Goal: Transaction & Acquisition: Download file/media

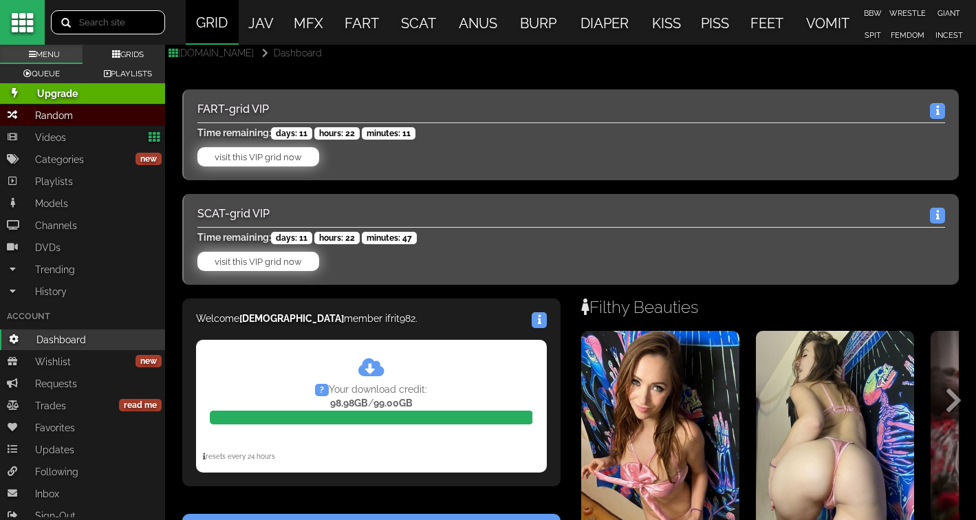
click at [122, 25] on input "text" at bounding box center [108, 22] width 114 height 24
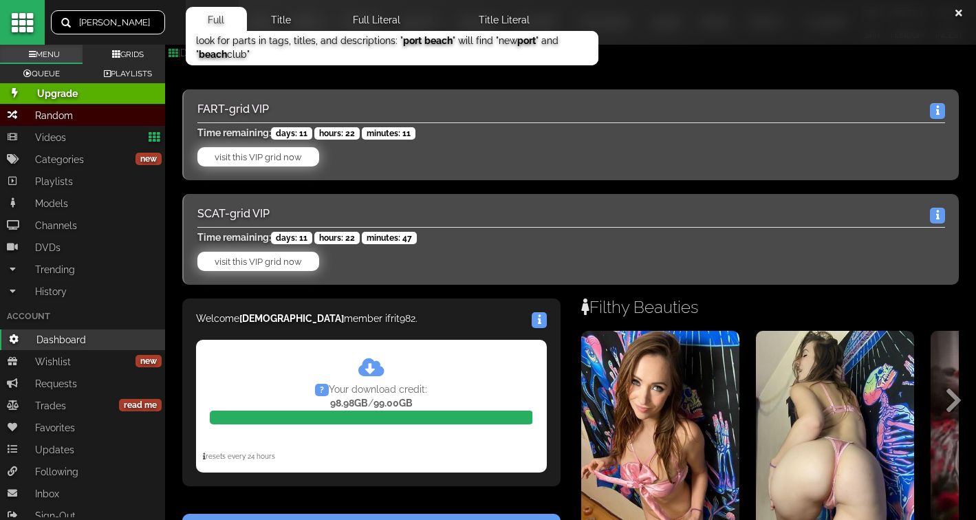
click at [63, 23] on button "submit" at bounding box center [63, 23] width 25 height 23
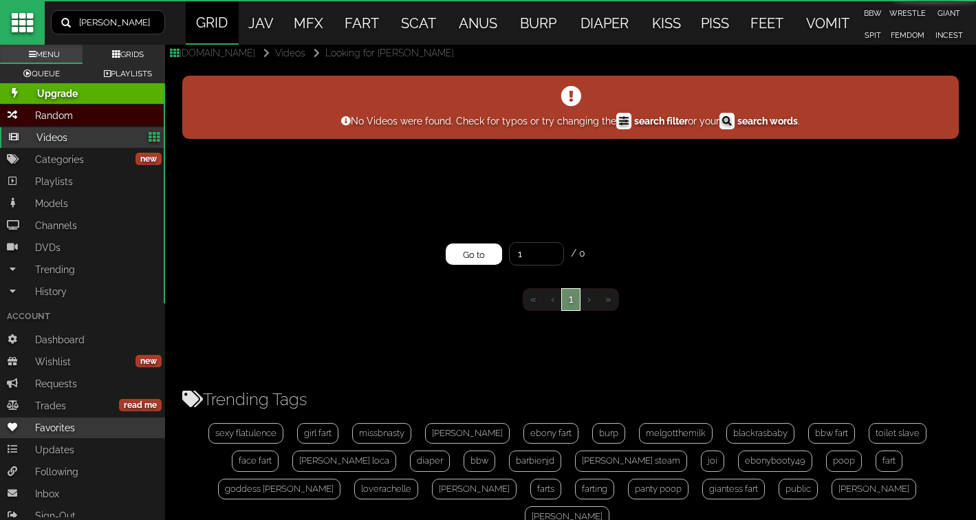
click at [63, 426] on span "Favorites" at bounding box center [54, 427] width 55 height 21
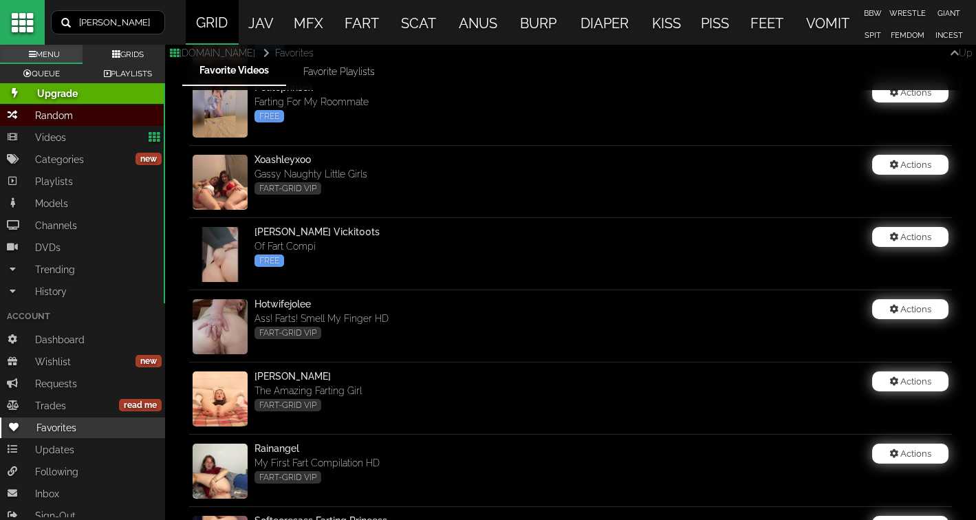
scroll to position [14165, 0]
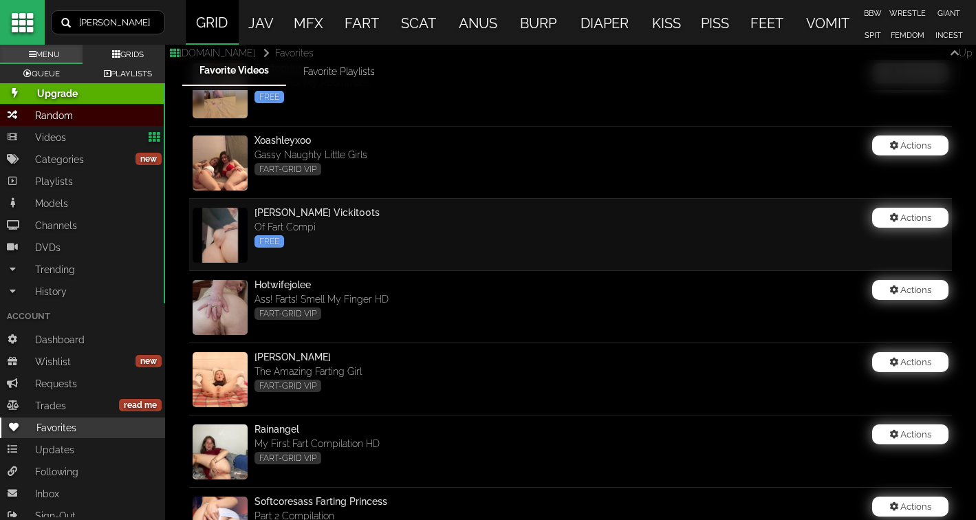
click at [203, 234] on img at bounding box center [219, 235] width 55 height 55
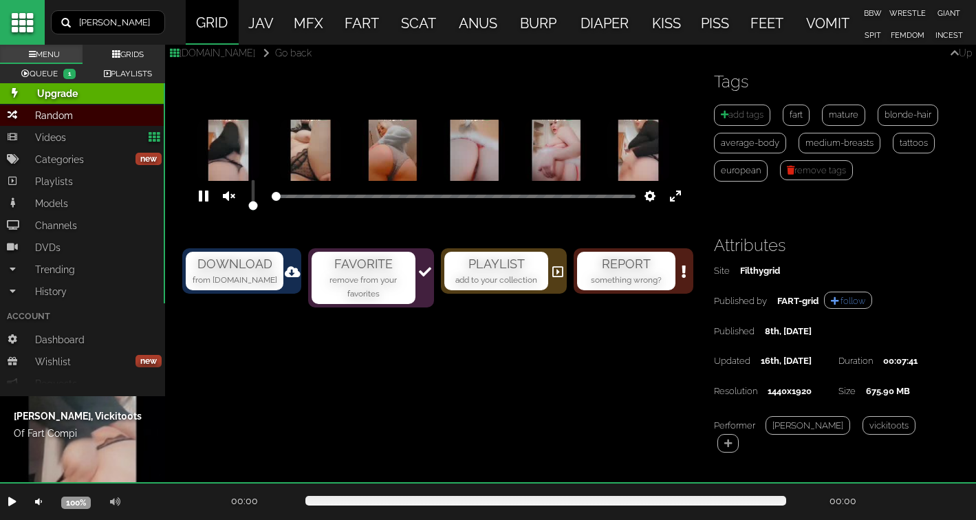
scroll to position [53, 0]
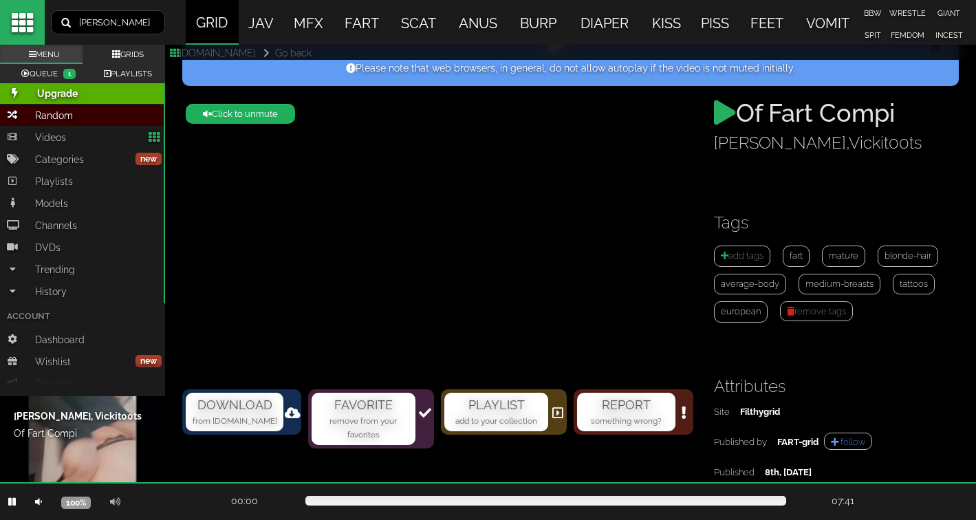
click at [749, 138] on link "[PERSON_NAME]" at bounding box center [780, 143] width 132 height 20
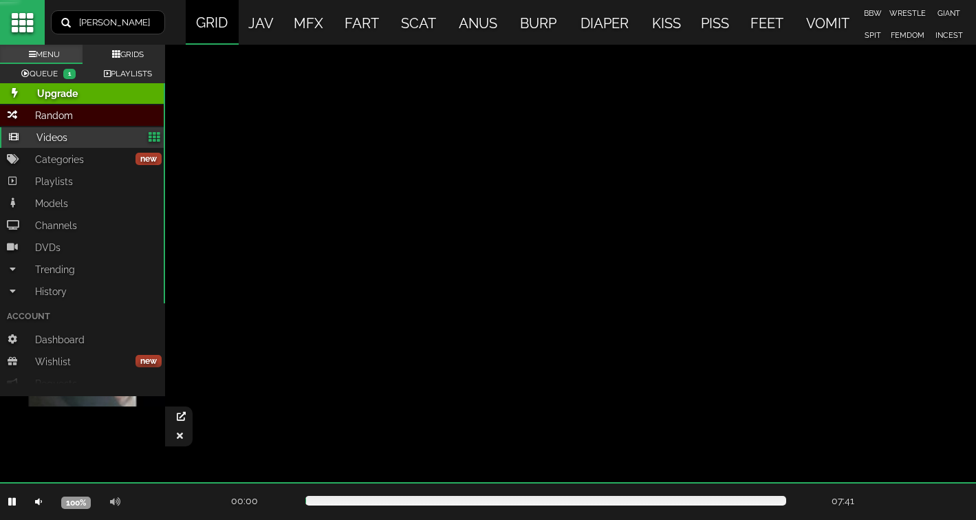
scroll to position [1659, 0]
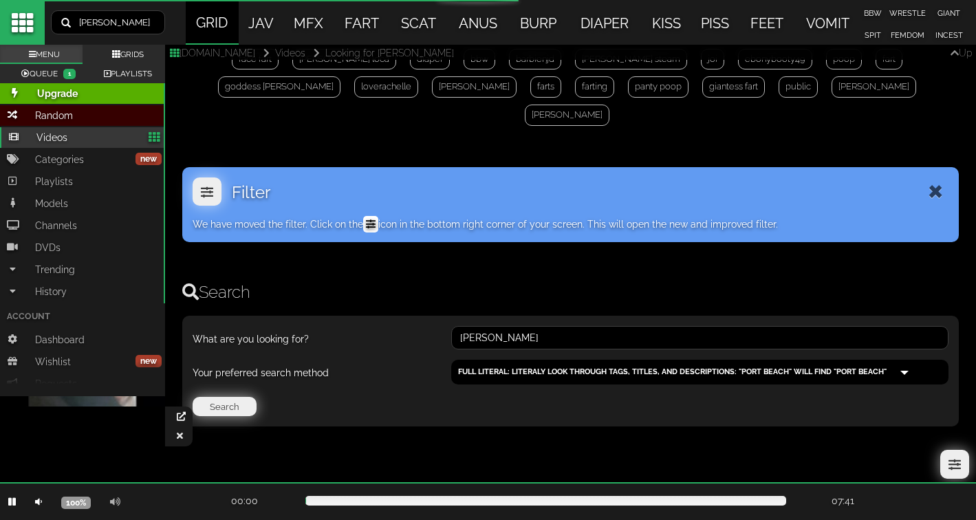
type input "[PERSON_NAME]"
type input "1"
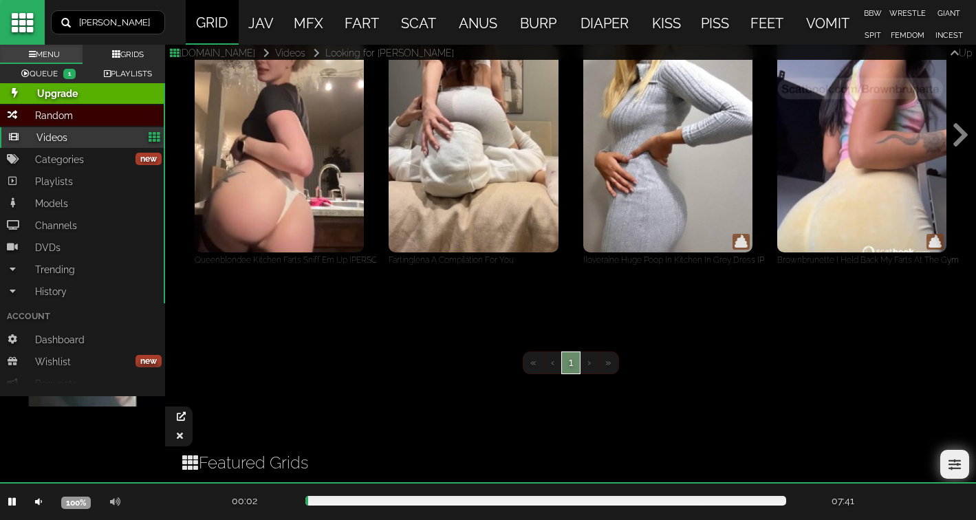
scroll to position [880, 0]
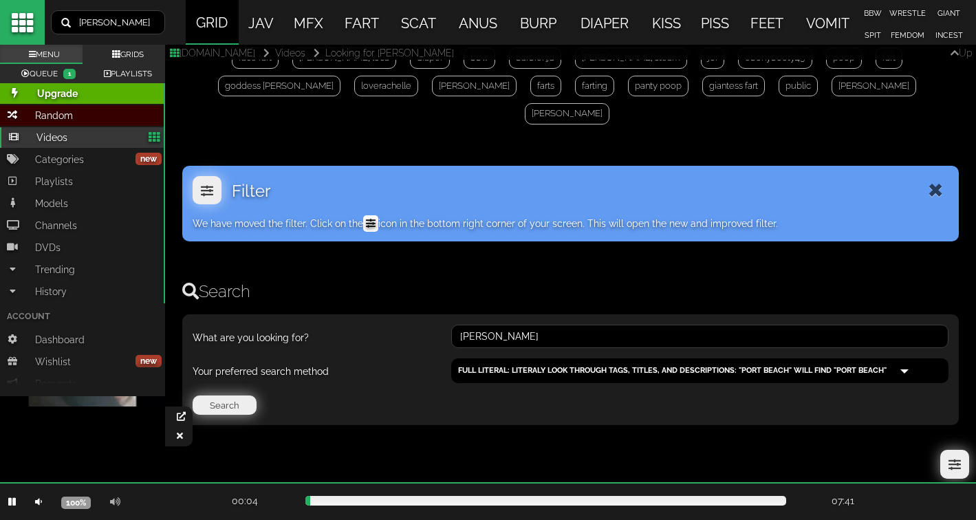
click at [177, 426] on div at bounding box center [180, 436] width 25 height 21
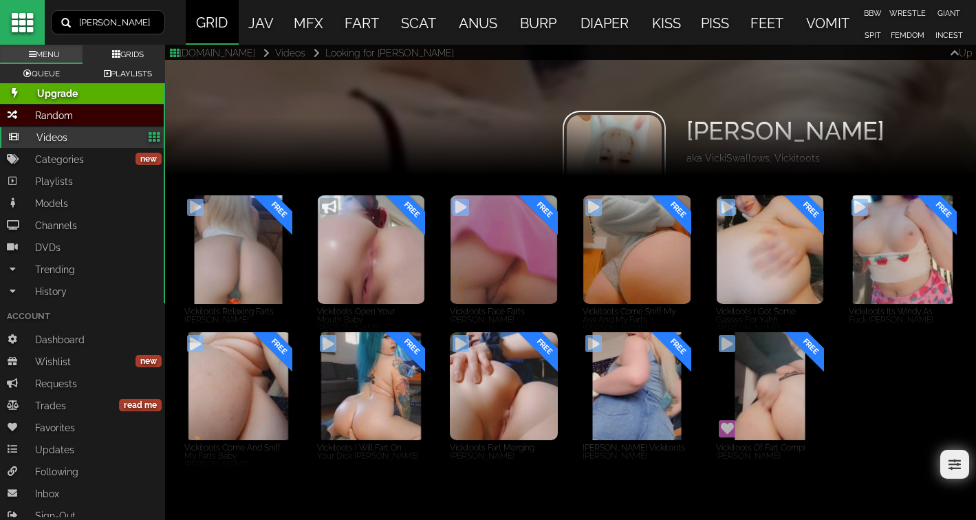
scroll to position [223, 0]
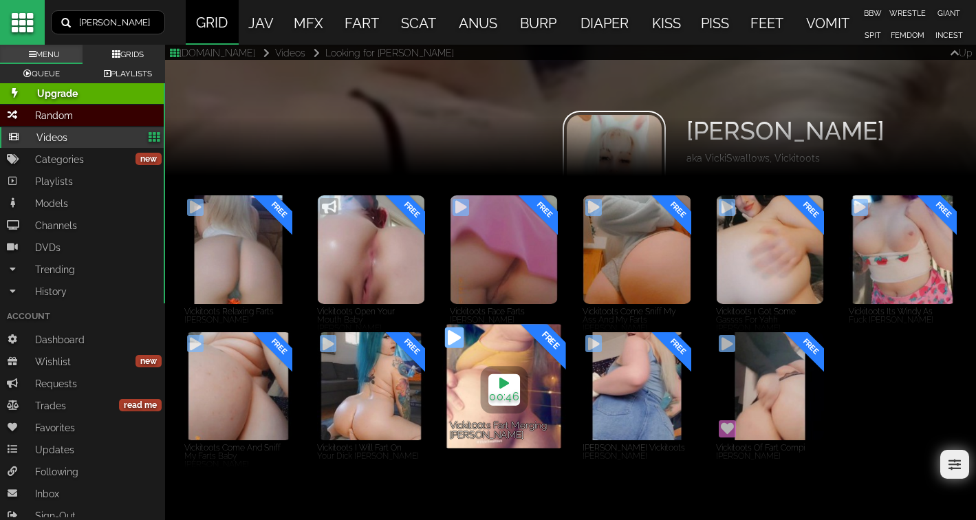
click at [522, 355] on div "FREE" at bounding box center [541, 356] width 52 height 65
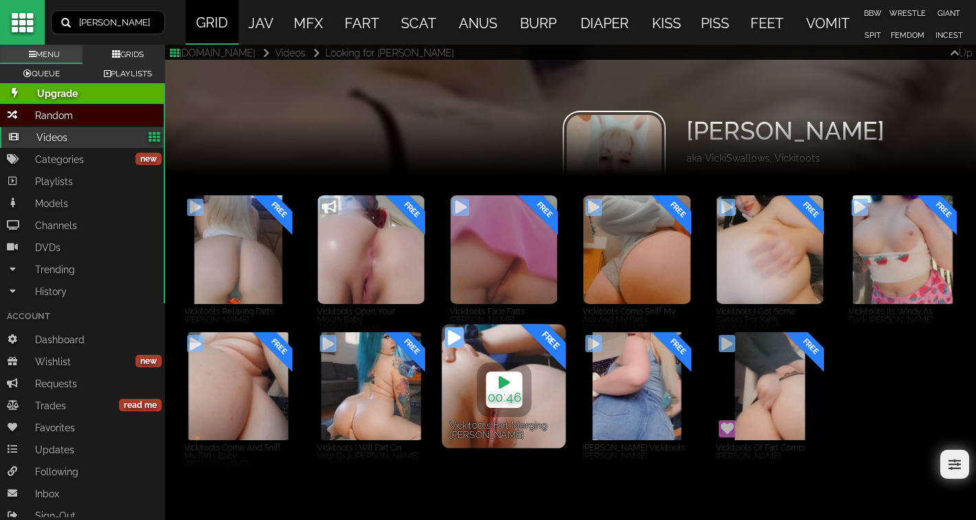
click at [511, 387] on link "00:46 00:00" at bounding box center [503, 389] width 36 height 36
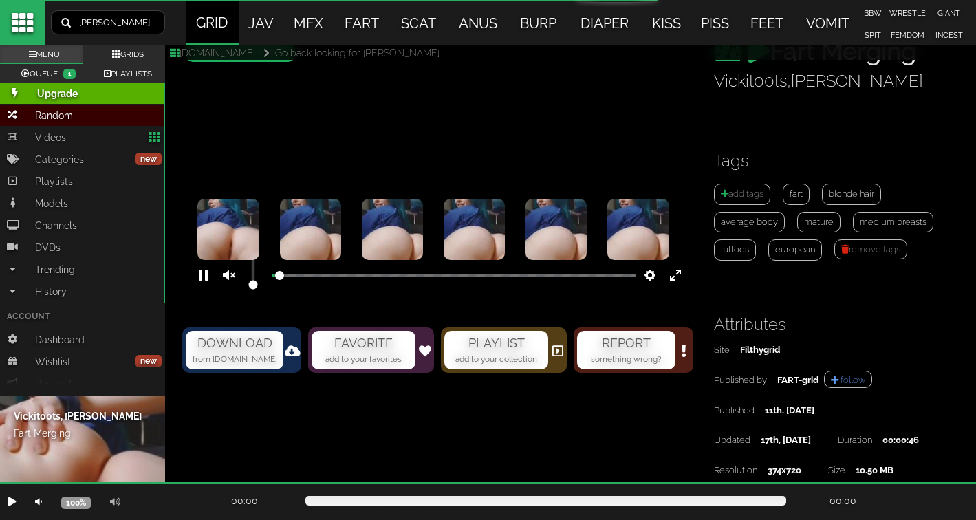
scroll to position [131, 0]
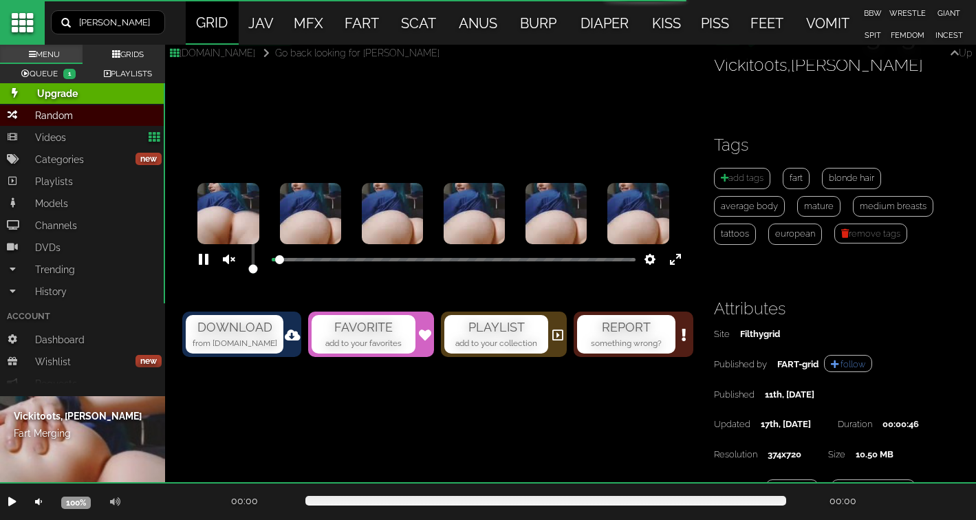
click at [295, 332] on icon at bounding box center [293, 335] width 16 height 12
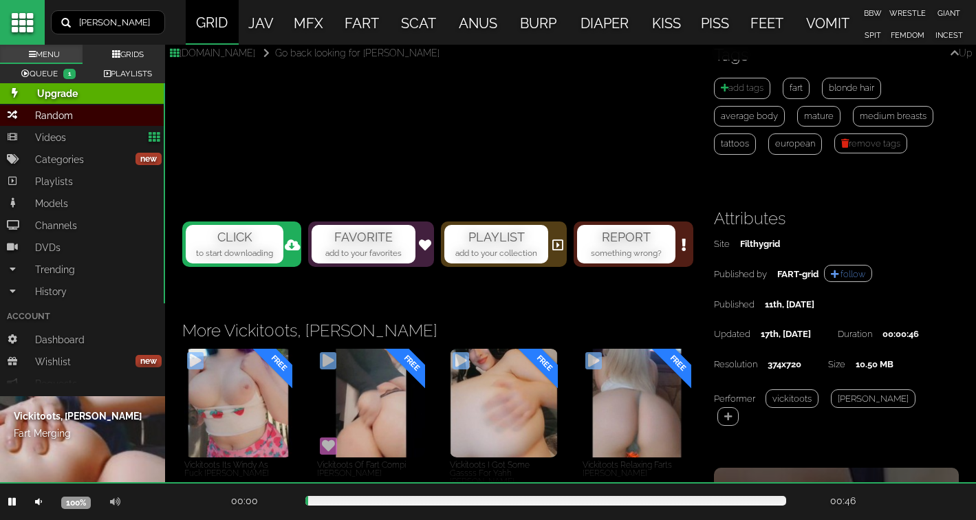
type input "0.9"
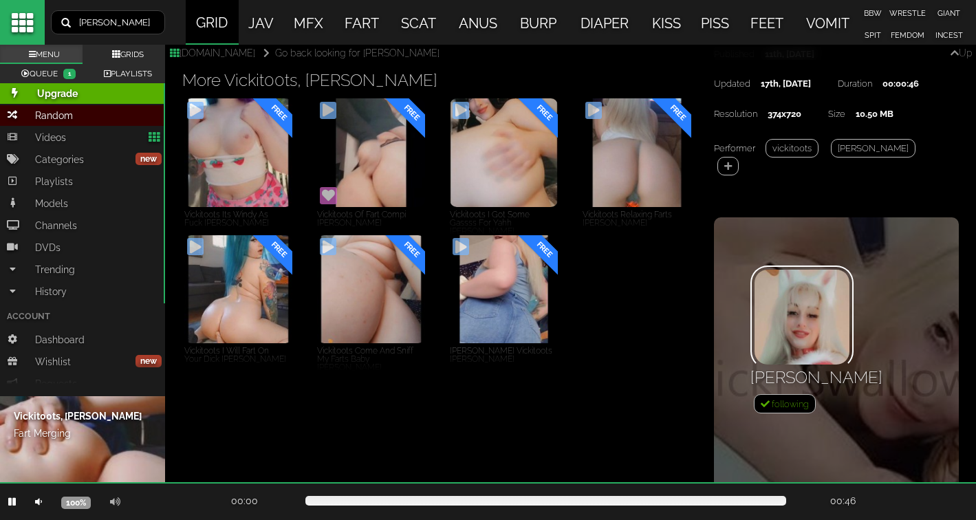
scroll to position [470, 0]
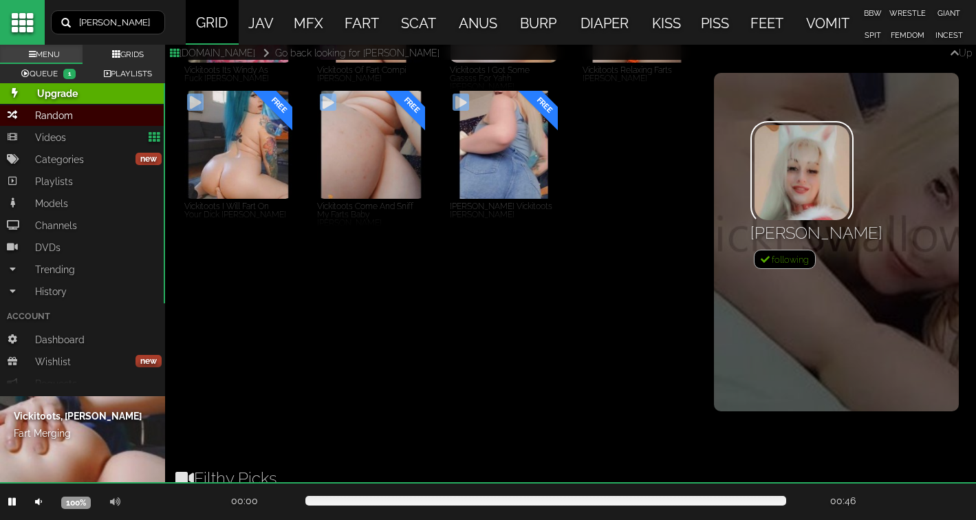
scroll to position [645, 0]
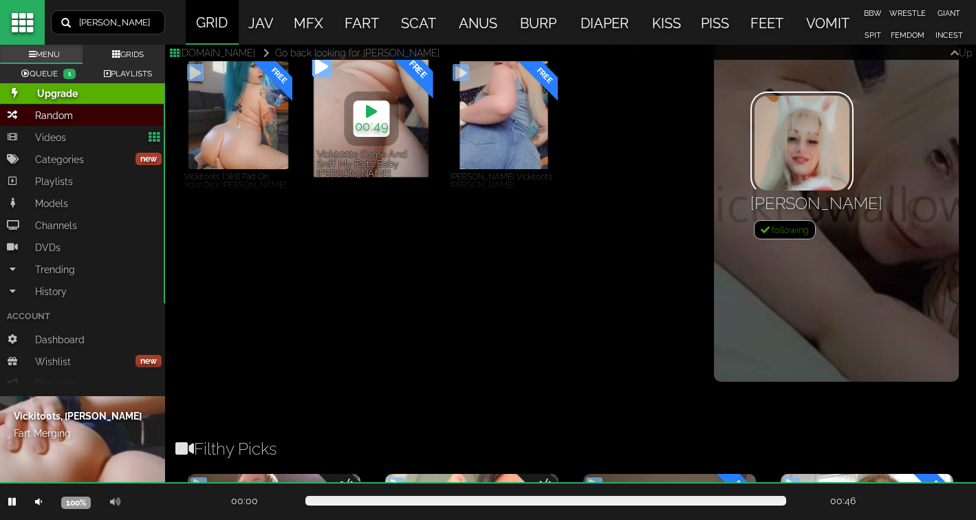
click at [376, 118] on icon at bounding box center [371, 108] width 11 height 17
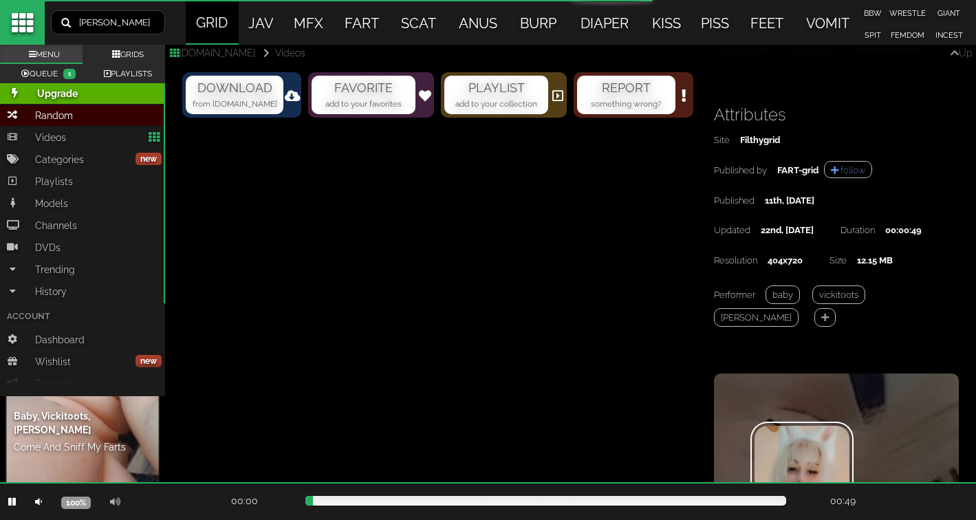
scroll to position [375, 0]
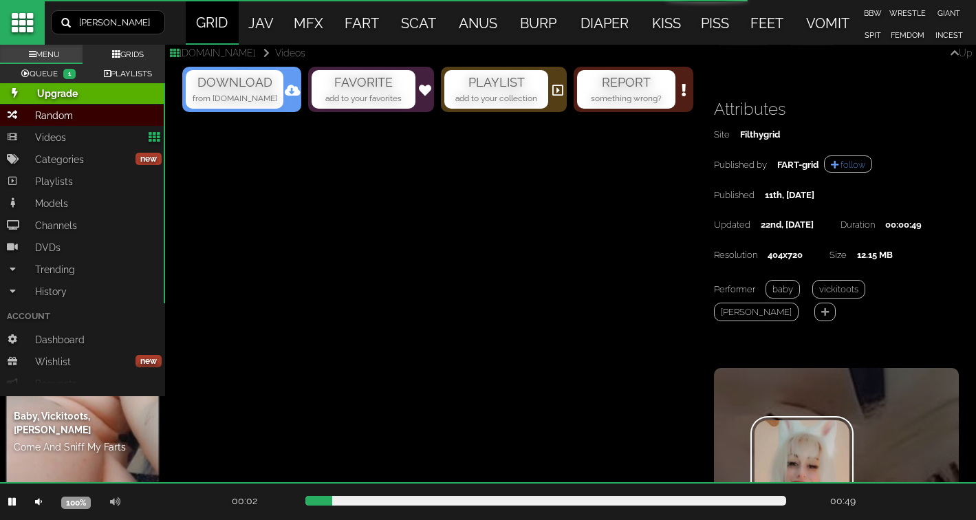
click at [293, 96] on icon at bounding box center [293, 90] width 16 height 12
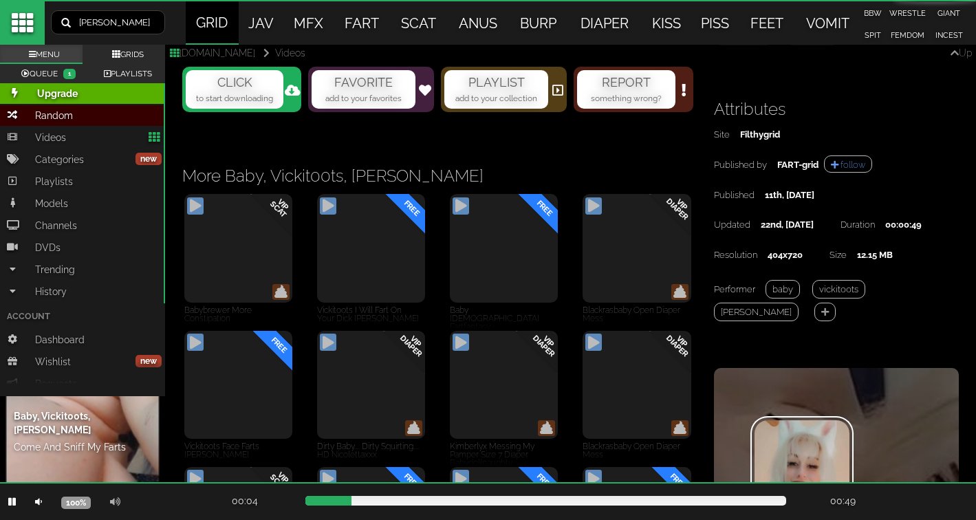
click at [280, 91] on p "CLICK" at bounding box center [234, 83] width 95 height 18
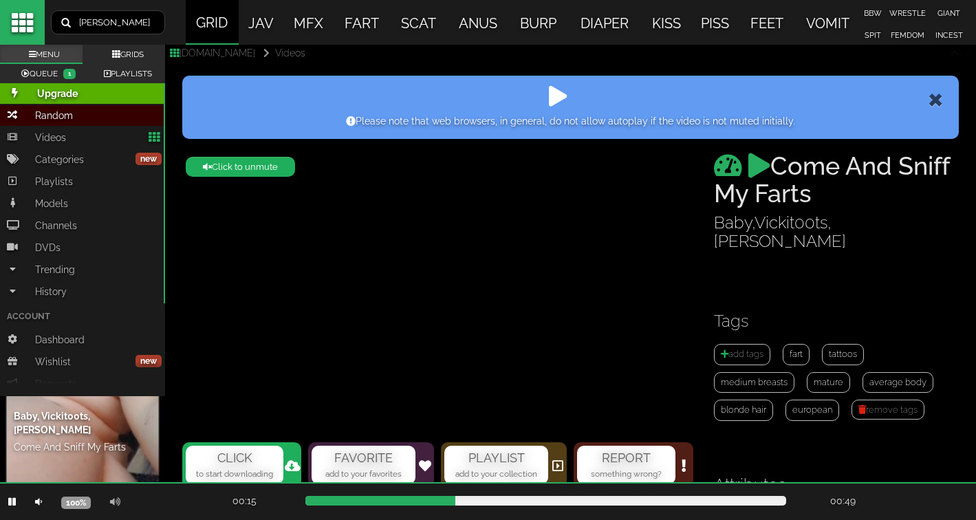
scroll to position [0, 0]
type input "38.12"
click at [804, 221] on link "Vickit00ts" at bounding box center [790, 222] width 73 height 20
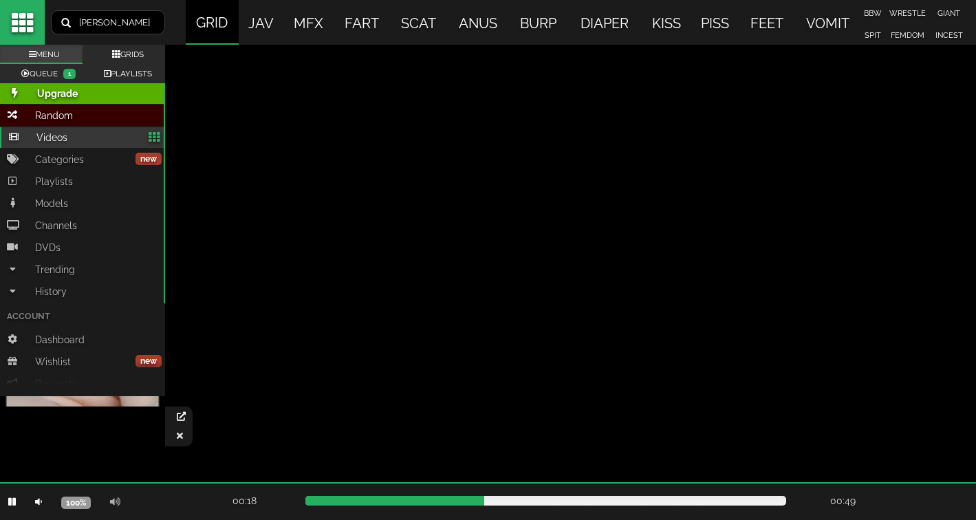
scroll to position [645, 0]
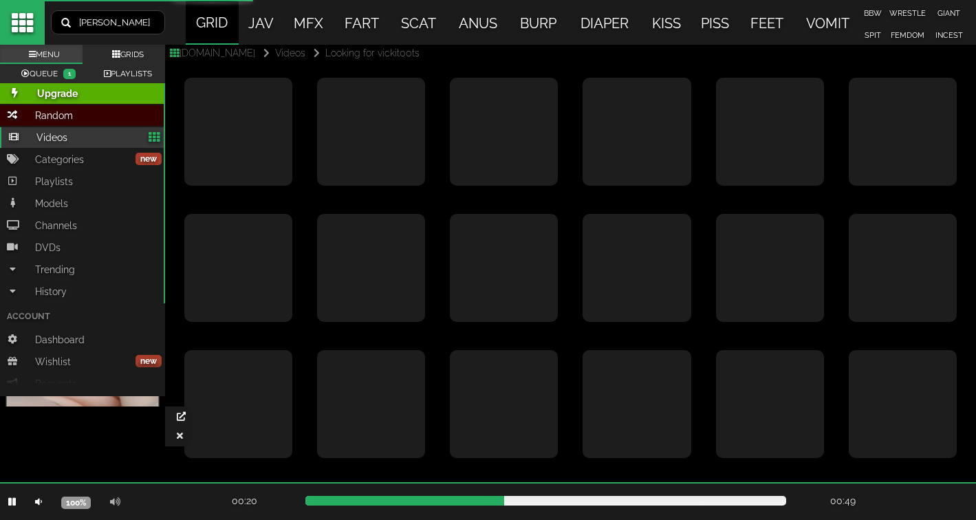
type input "vickit00ts"
type input "1"
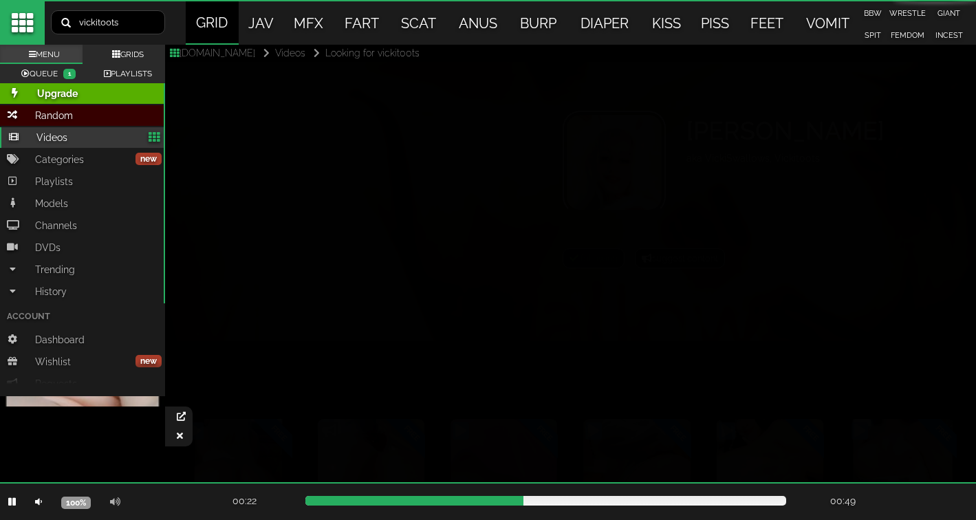
click at [179, 431] on icon at bounding box center [180, 435] width 6 height 9
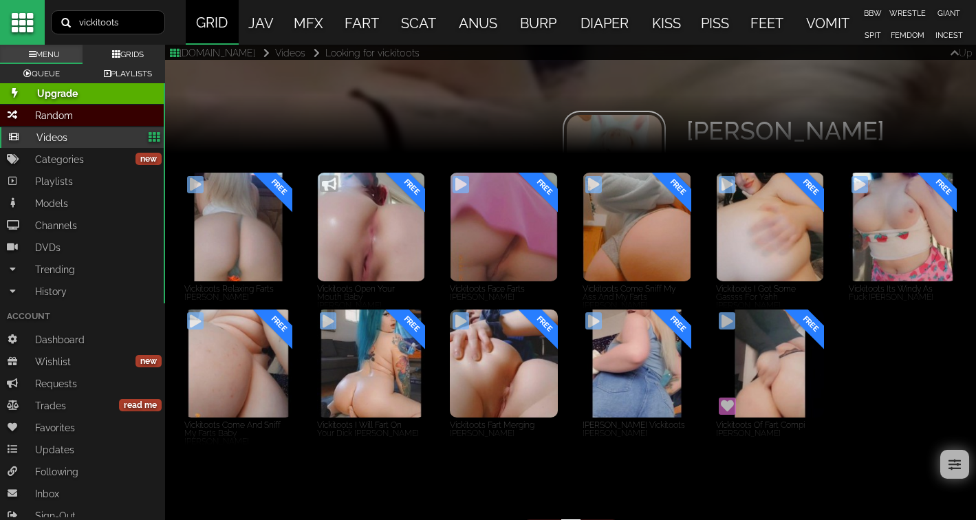
scroll to position [245, 0]
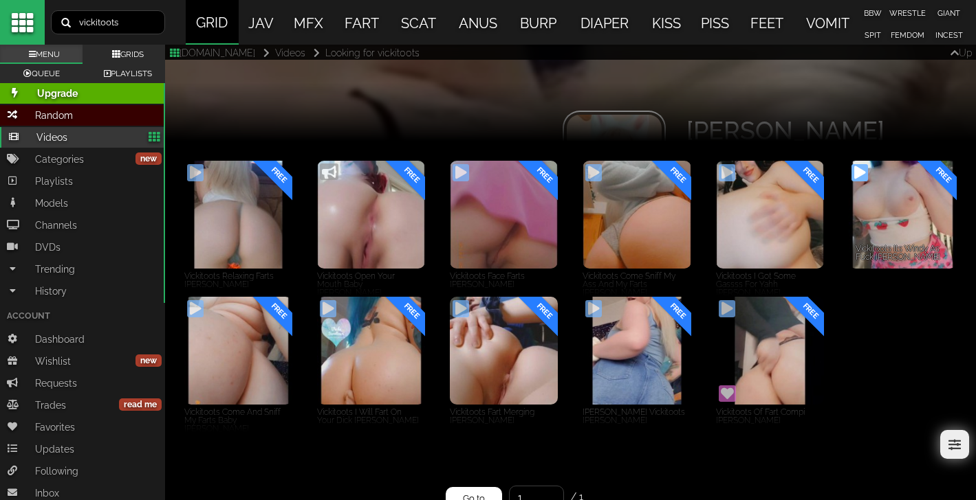
drag, startPoint x: 429, startPoint y: 352, endPoint x: 879, endPoint y: 406, distance: 452.9
click at [879, 406] on div "FREE PREMIUM 01:05 00:00 Vickit00ts Relaxing Farts Vicki Swallows FREE PREMIUM" at bounding box center [570, 295] width 797 height 272
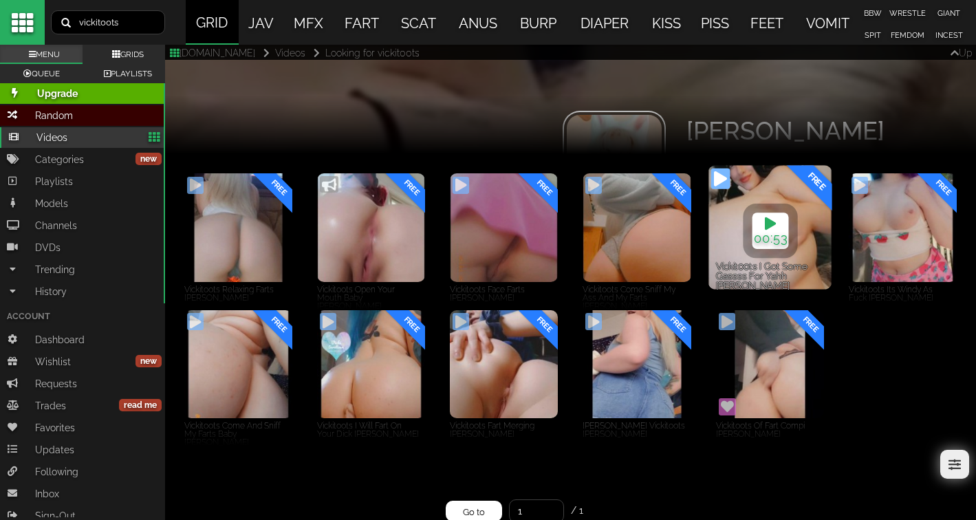
click at [772, 228] on icon at bounding box center [769, 220] width 11 height 17
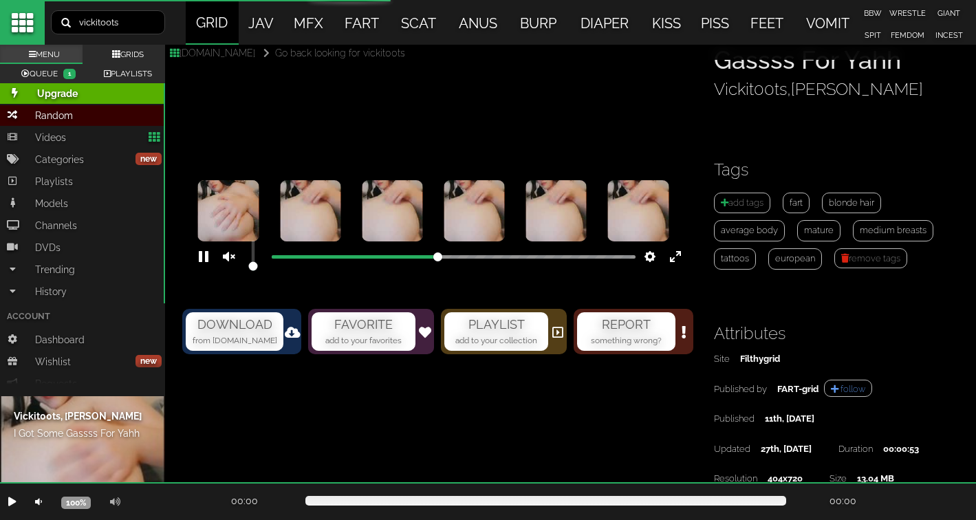
scroll to position [166, 0]
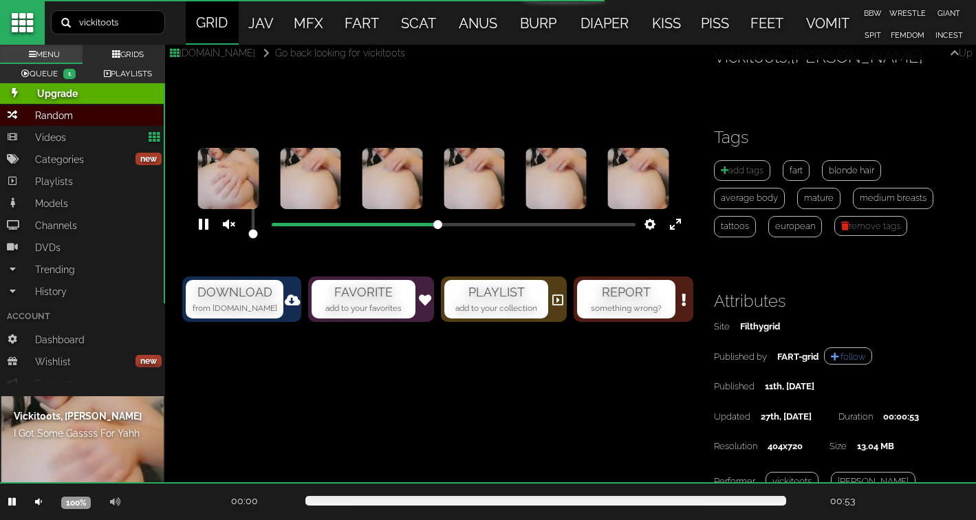
click at [243, 242] on video at bounding box center [437, 114] width 511 height 255
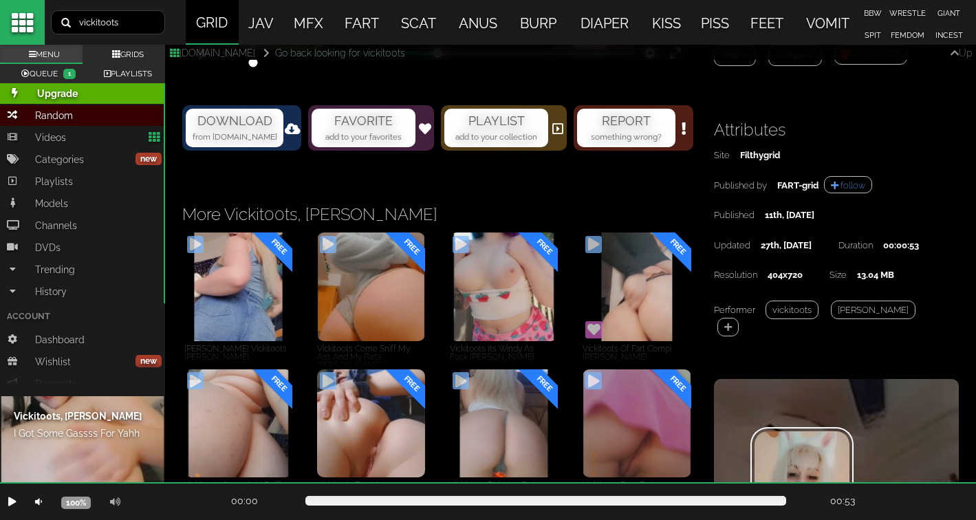
scroll to position [338, 0]
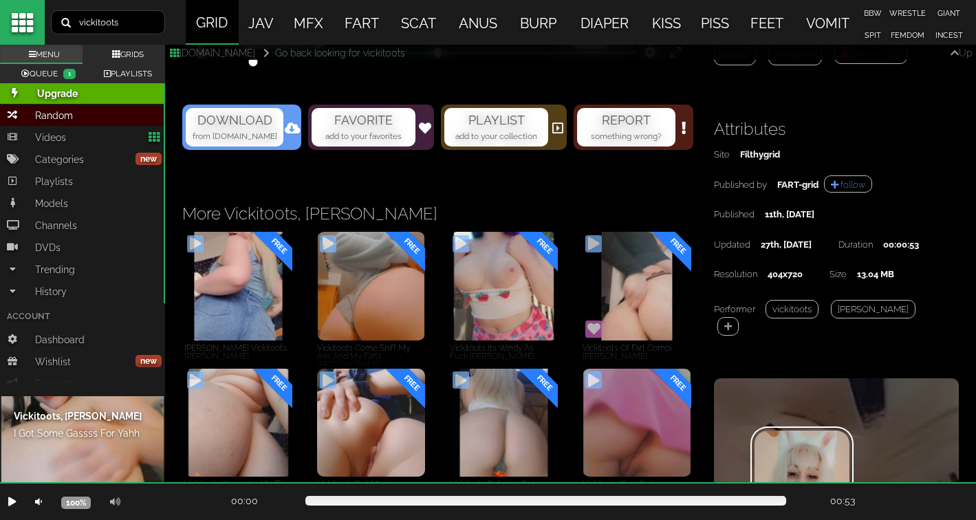
click at [253, 129] on p "DOWNLOAD" at bounding box center [234, 120] width 95 height 18
click at [253, 129] on p "CLICK" at bounding box center [234, 120] width 95 height 18
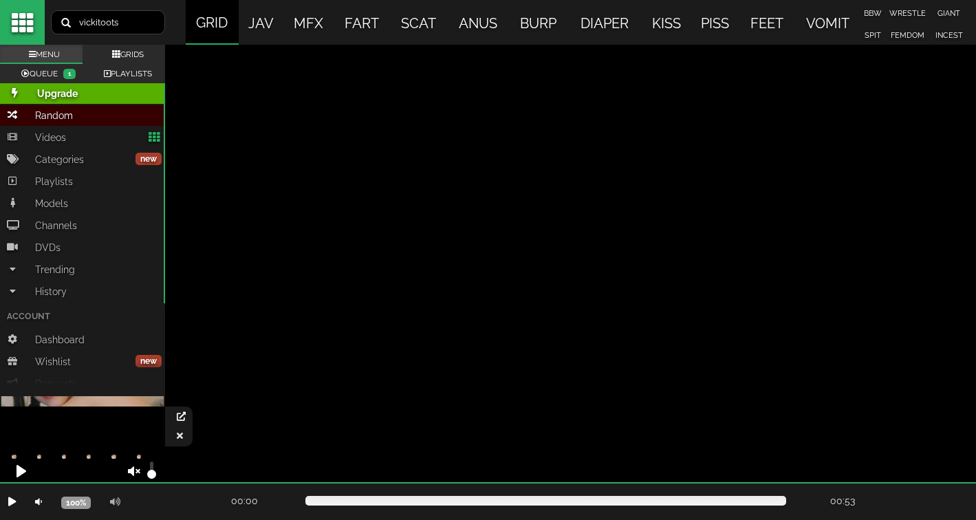
scroll to position [245, 0]
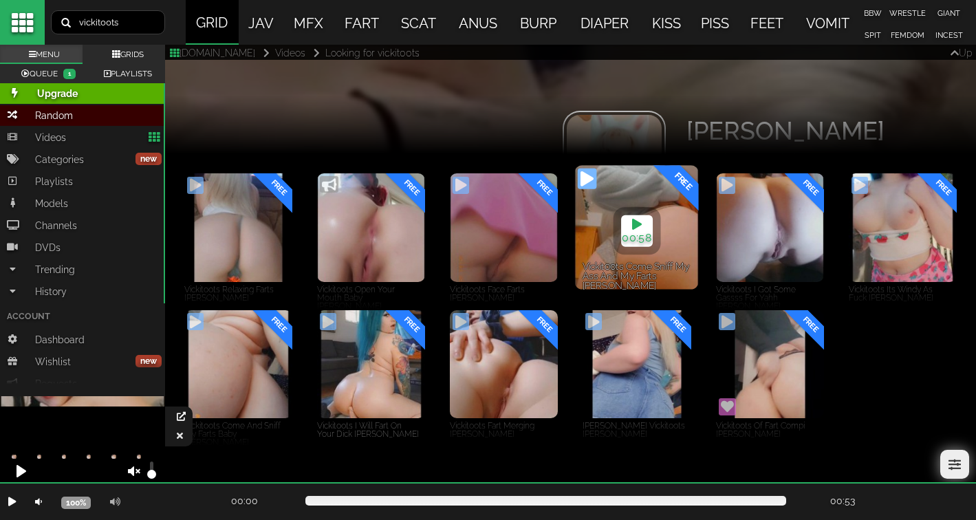
click at [619, 233] on div "FREE PREMIUM" at bounding box center [637, 228] width 124 height 124
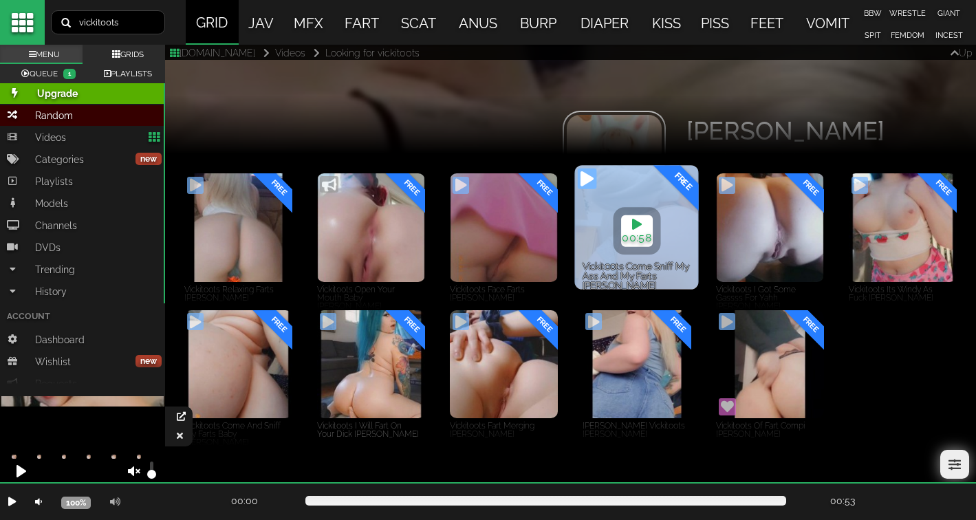
click at [619, 233] on div "FREE PREMIUM" at bounding box center [637, 228] width 124 height 124
click at [619, 228] on video at bounding box center [637, 197] width 124 height 62
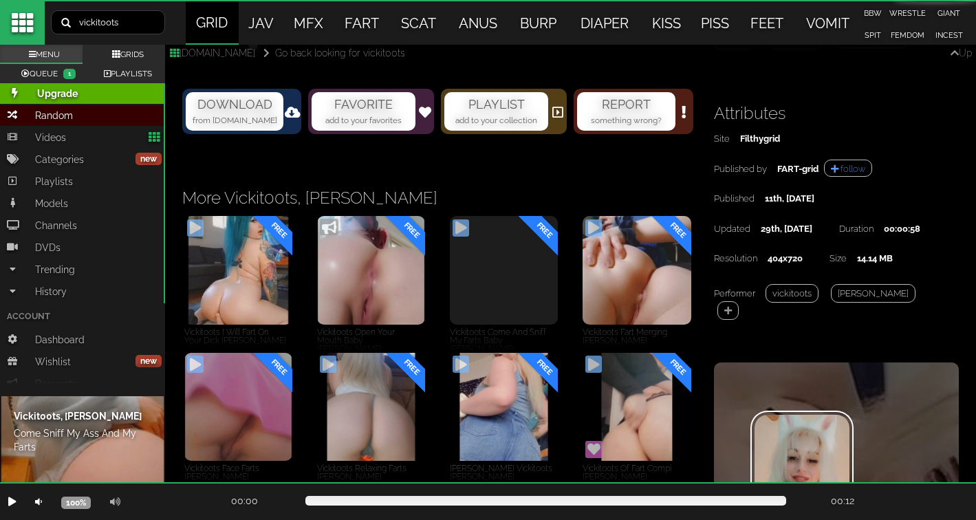
scroll to position [387, 0]
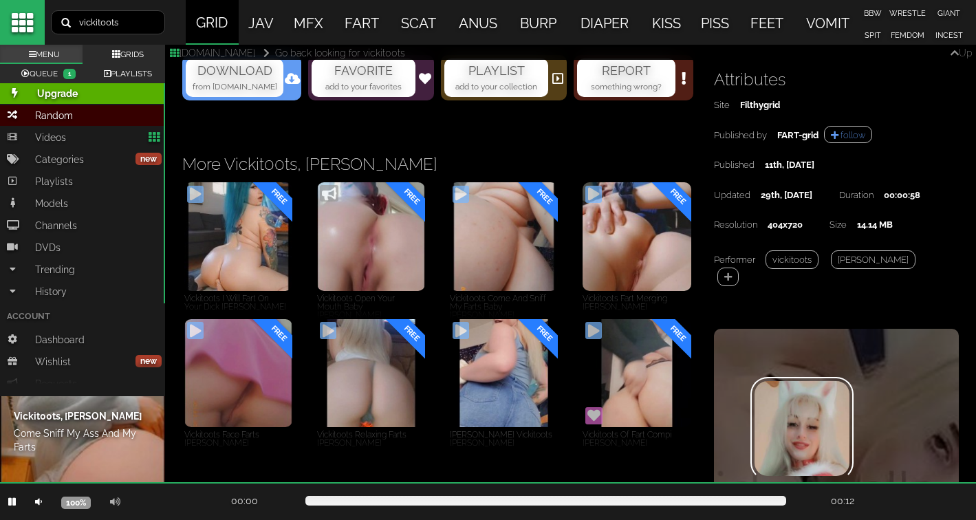
click at [271, 97] on div "DOWNLOAD from Filthycloud.IO" at bounding box center [235, 77] width 98 height 38
click at [271, 91] on small "to start downloading" at bounding box center [234, 87] width 77 height 10
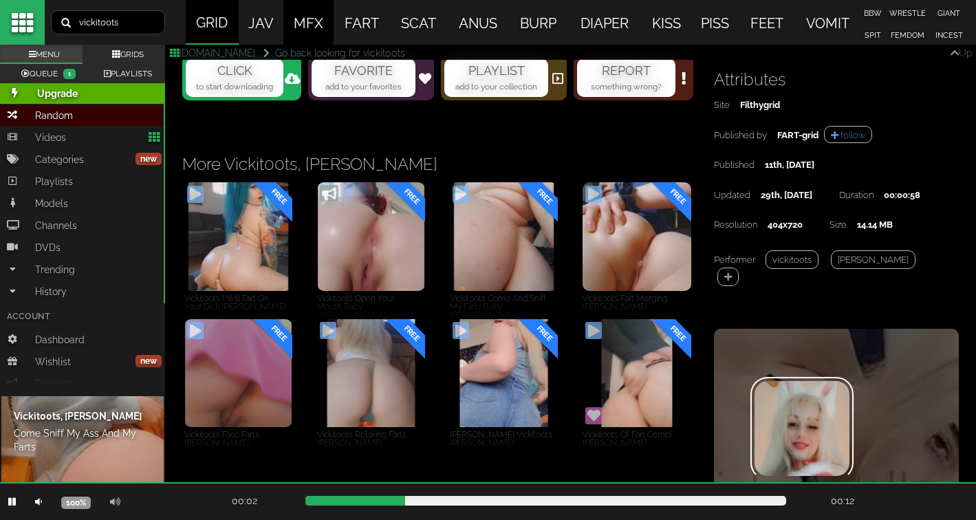
type input "27.25"
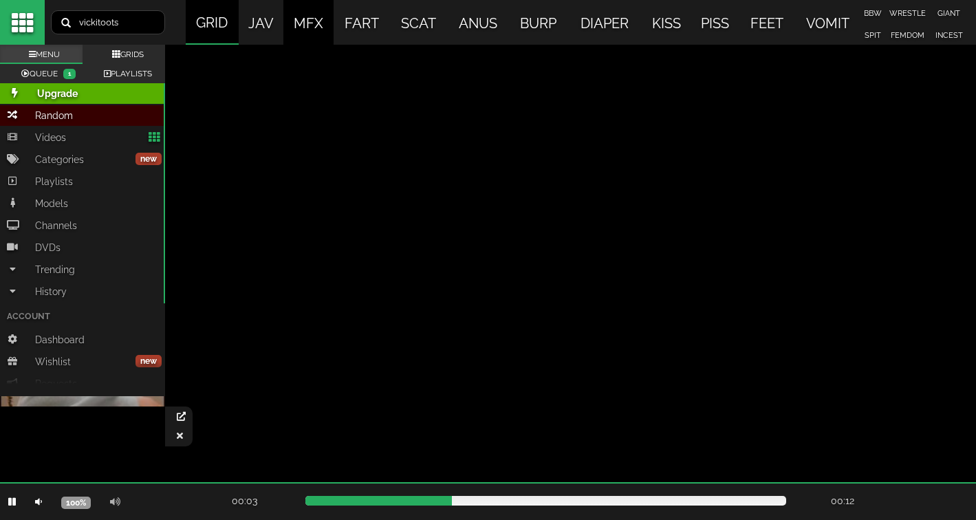
scroll to position [245, 0]
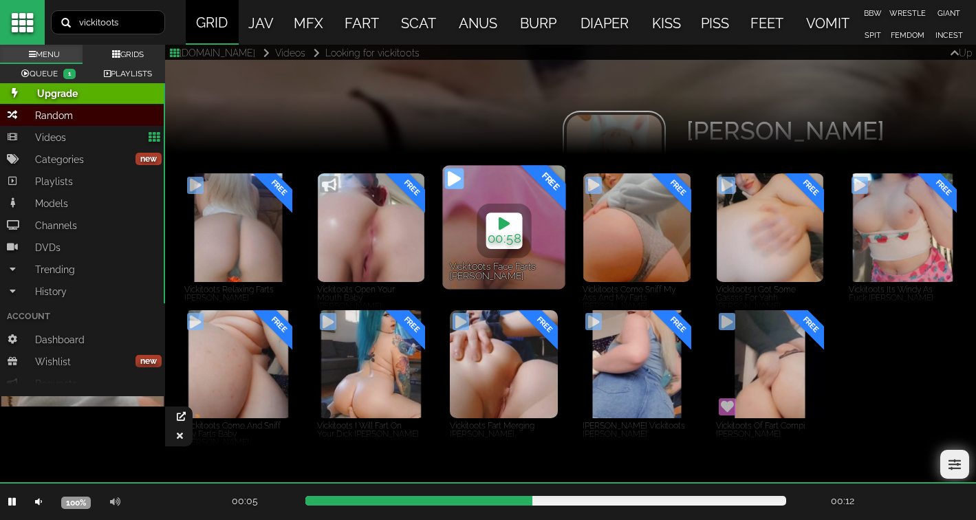
type input "54.16"
click at [508, 241] on span "00:58" at bounding box center [504, 238] width 34 height 14
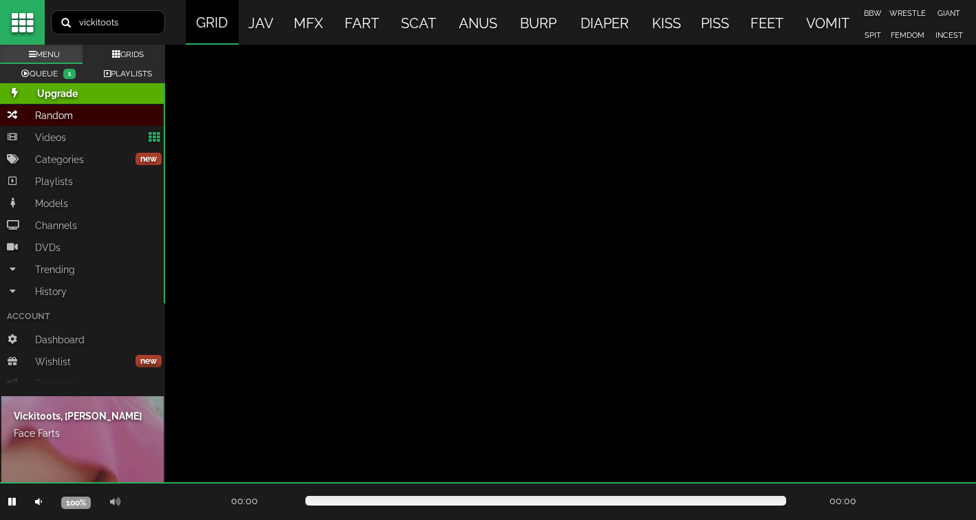
click at [508, 241] on div at bounding box center [488, 260] width 976 height 520
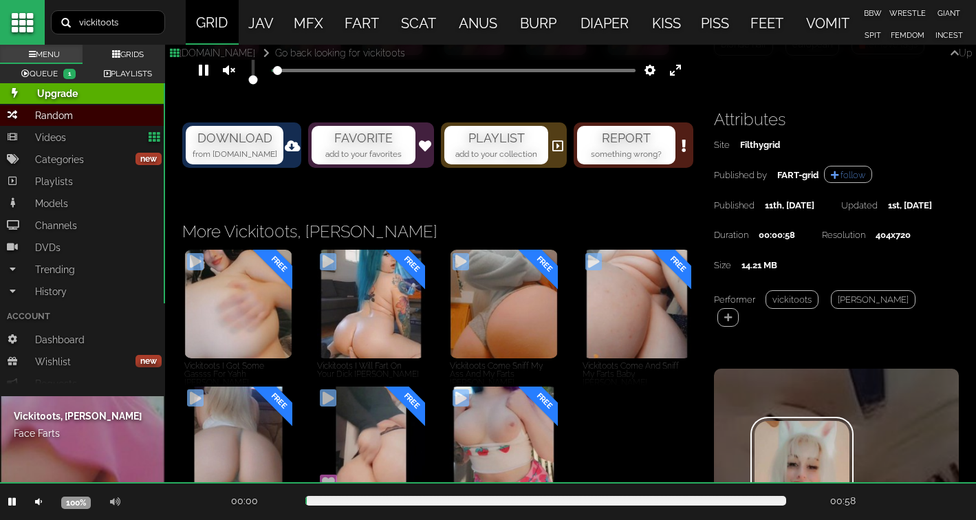
scroll to position [367, 0]
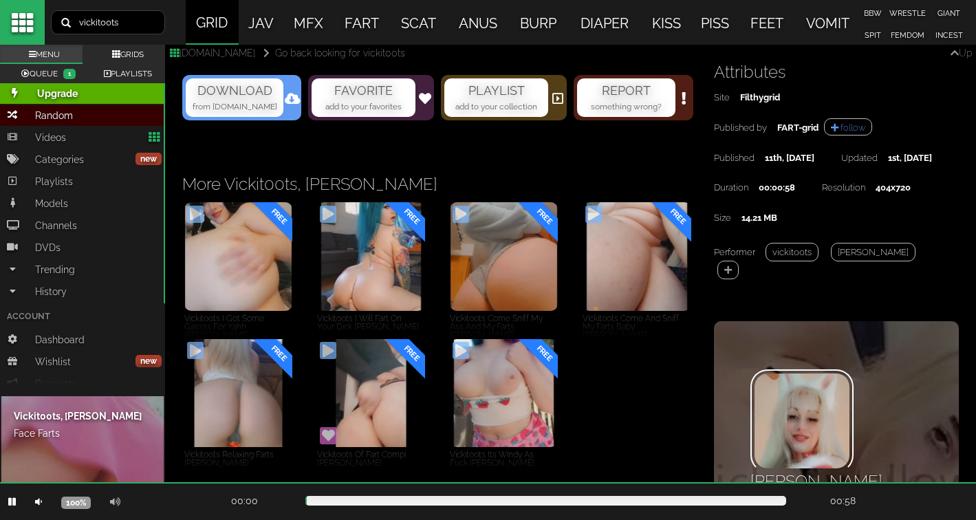
click at [280, 100] on p "DOWNLOAD" at bounding box center [234, 91] width 95 height 18
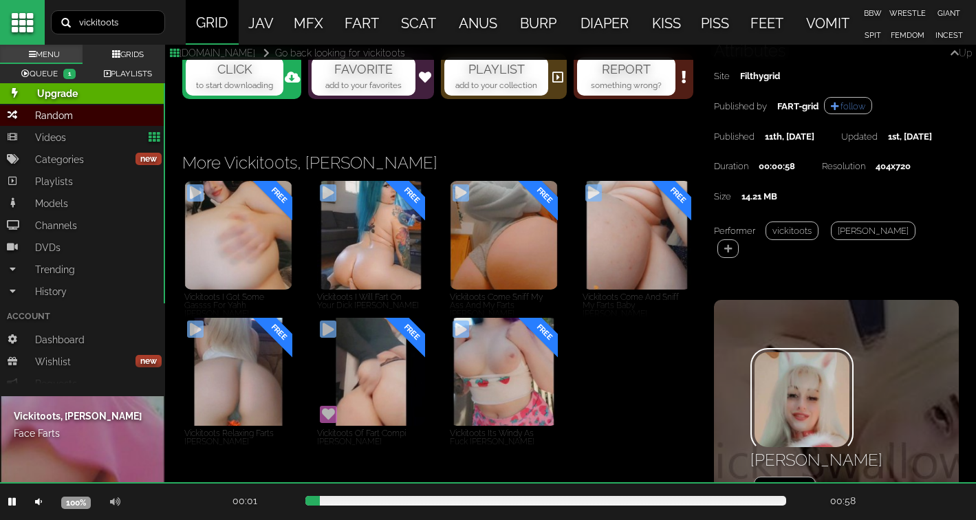
scroll to position [406, 0]
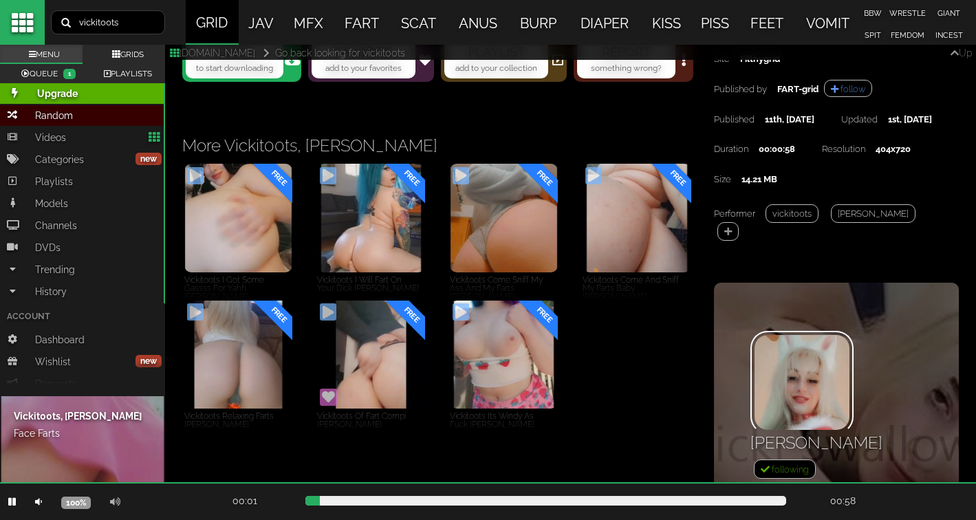
click at [241, 73] on small "to start downloading" at bounding box center [234, 68] width 77 height 10
type input "7.03"
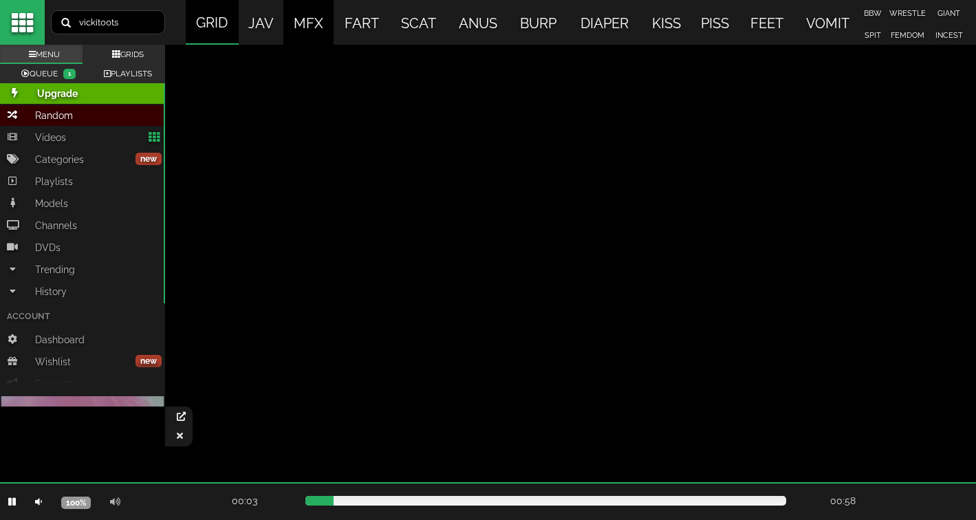
scroll to position [245, 0]
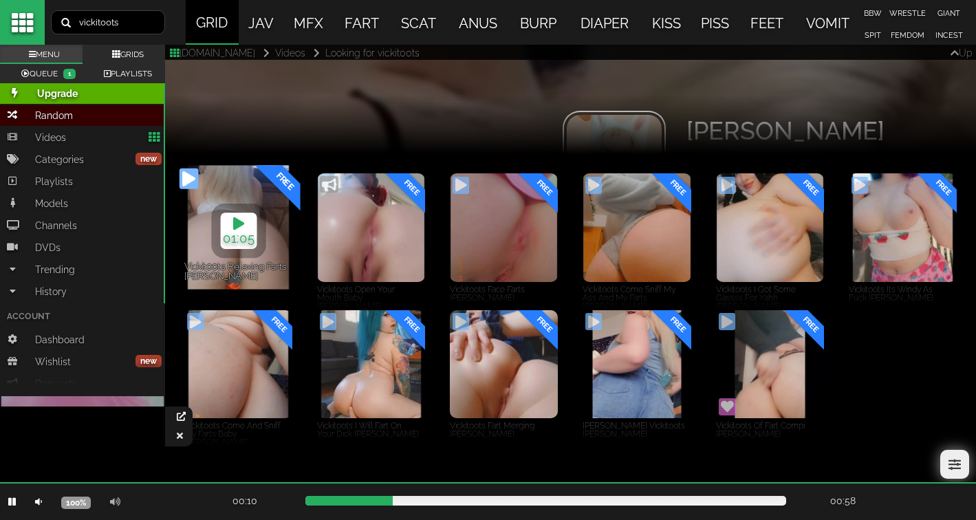
type input "19.44"
click at [241, 232] on span "01:05" at bounding box center [238, 238] width 32 height 14
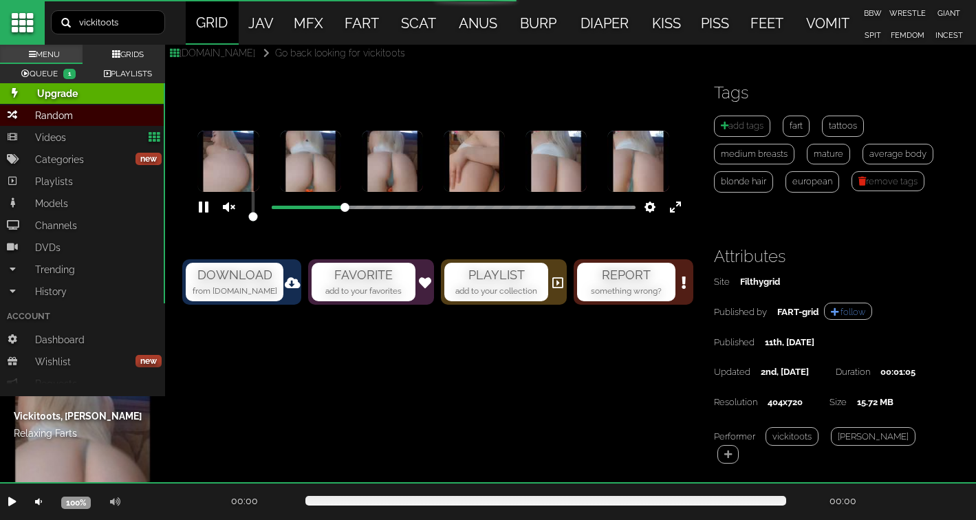
scroll to position [186, 0]
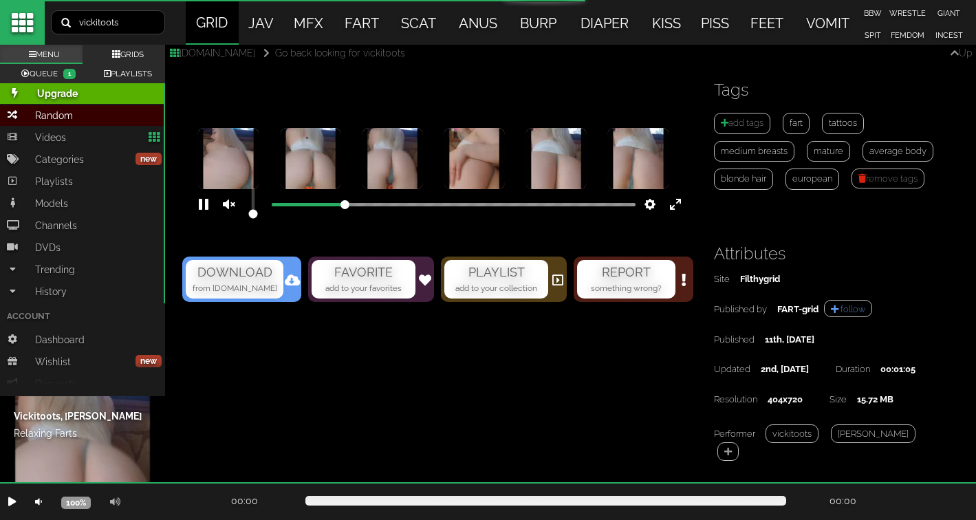
click at [263, 260] on div "DOWNLOAD from Filthycloud.IO" at bounding box center [235, 279] width 98 height 38
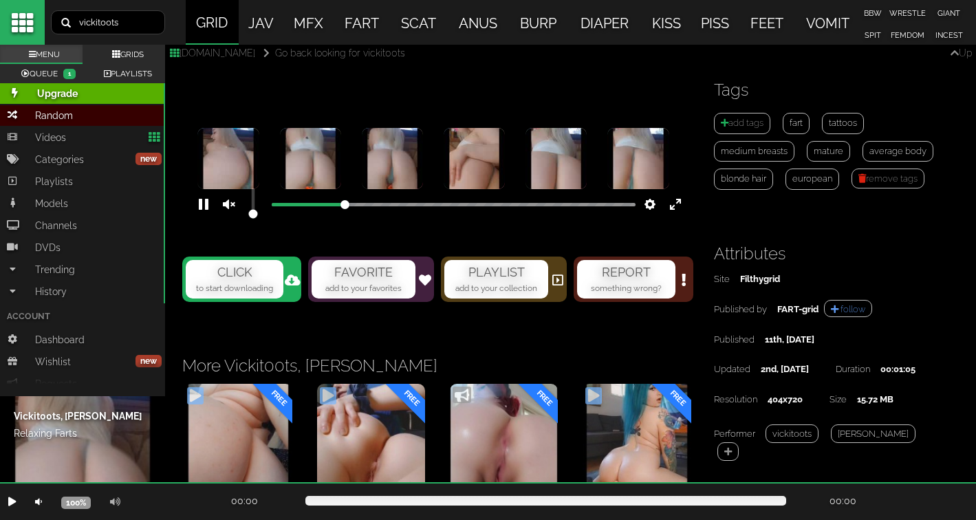
click at [269, 285] on small "to start downloading" at bounding box center [234, 288] width 77 height 10
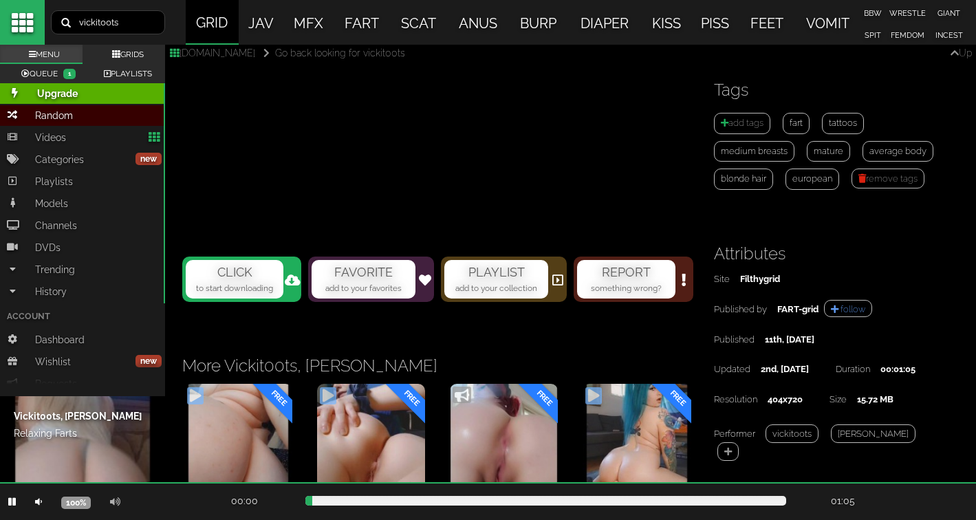
type input "2.56"
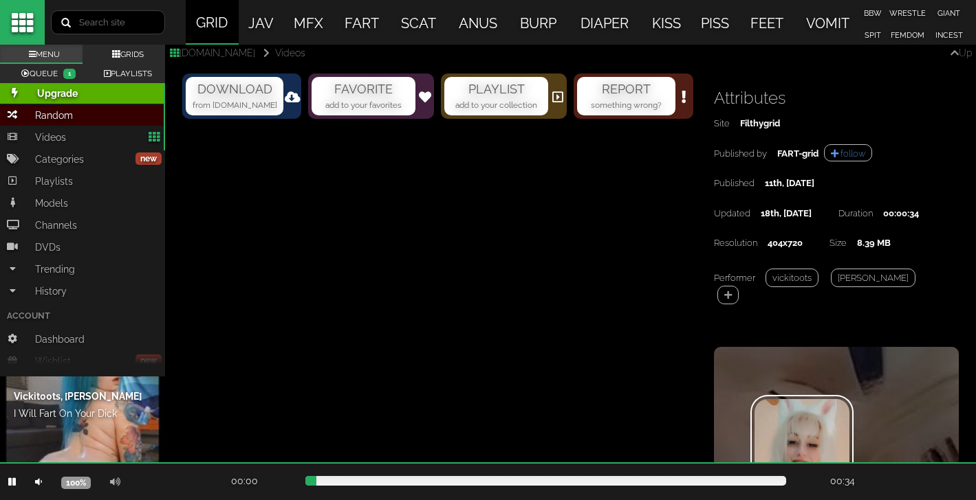
scroll to position [371, 0]
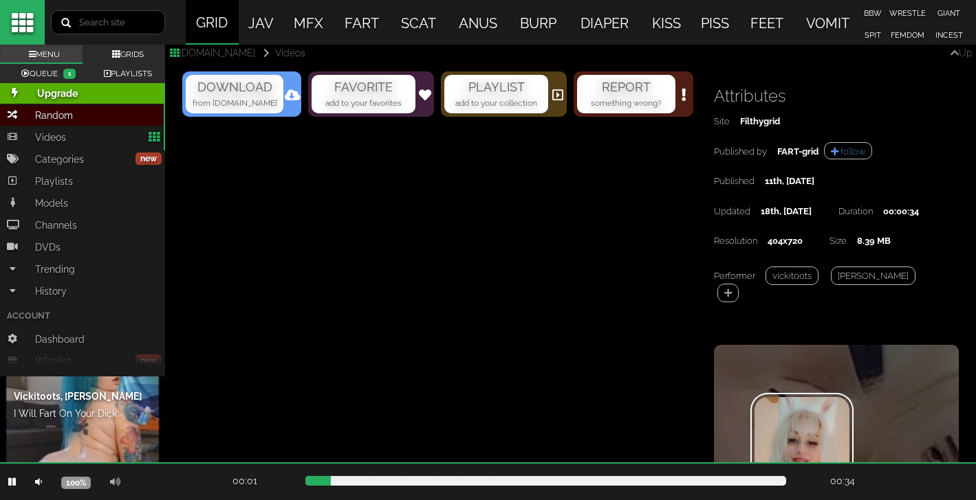
click at [281, 96] on p "DOWNLOAD" at bounding box center [234, 87] width 95 height 18
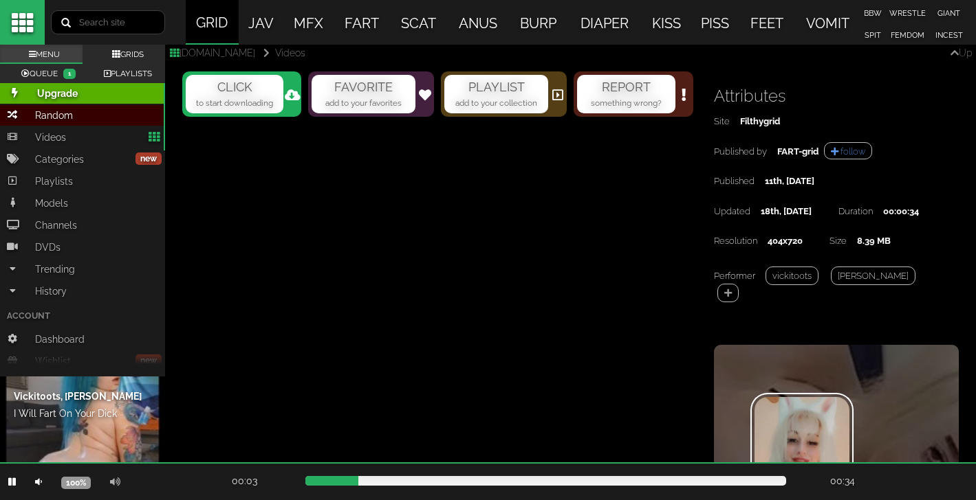
click at [281, 96] on p "CLICK" at bounding box center [234, 87] width 95 height 18
type input "15.88"
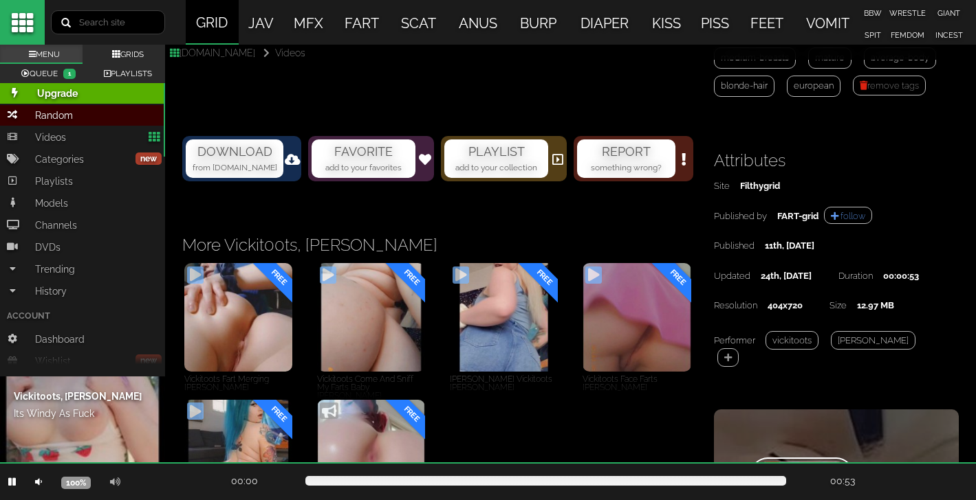
scroll to position [381, 0]
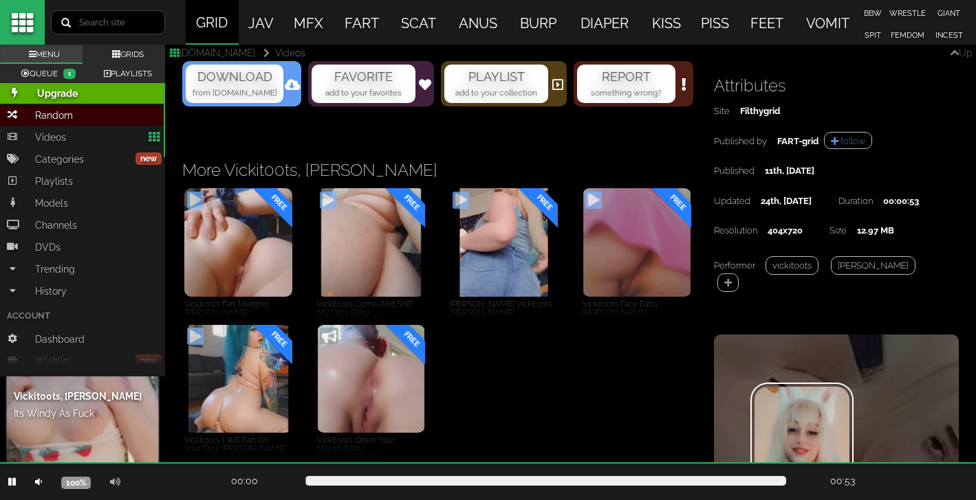
drag, startPoint x: 0, startPoint y: 0, endPoint x: 290, endPoint y: 317, distance: 429.7
click at [290, 107] on section "DOWNLOAD from Filthycloud.IO" at bounding box center [241, 83] width 119 height 45
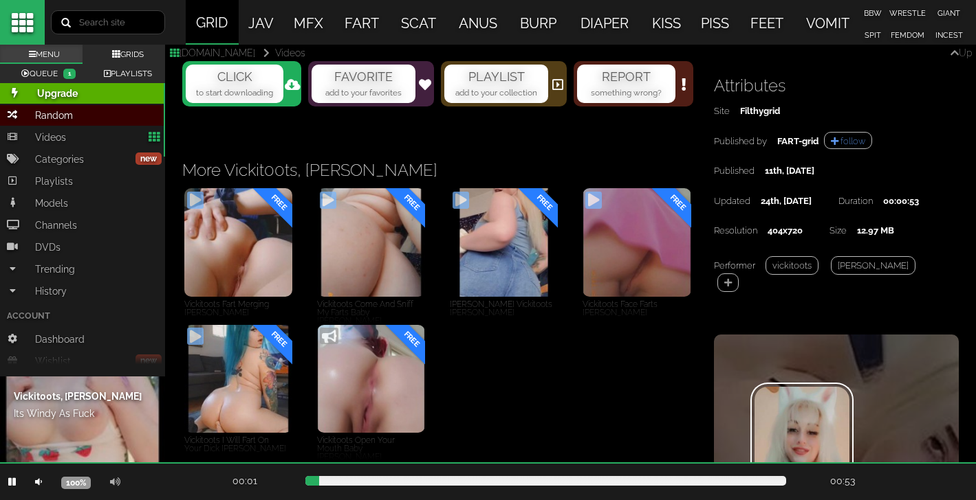
click at [290, 91] on icon at bounding box center [293, 84] width 16 height 12
type input "7.56"
